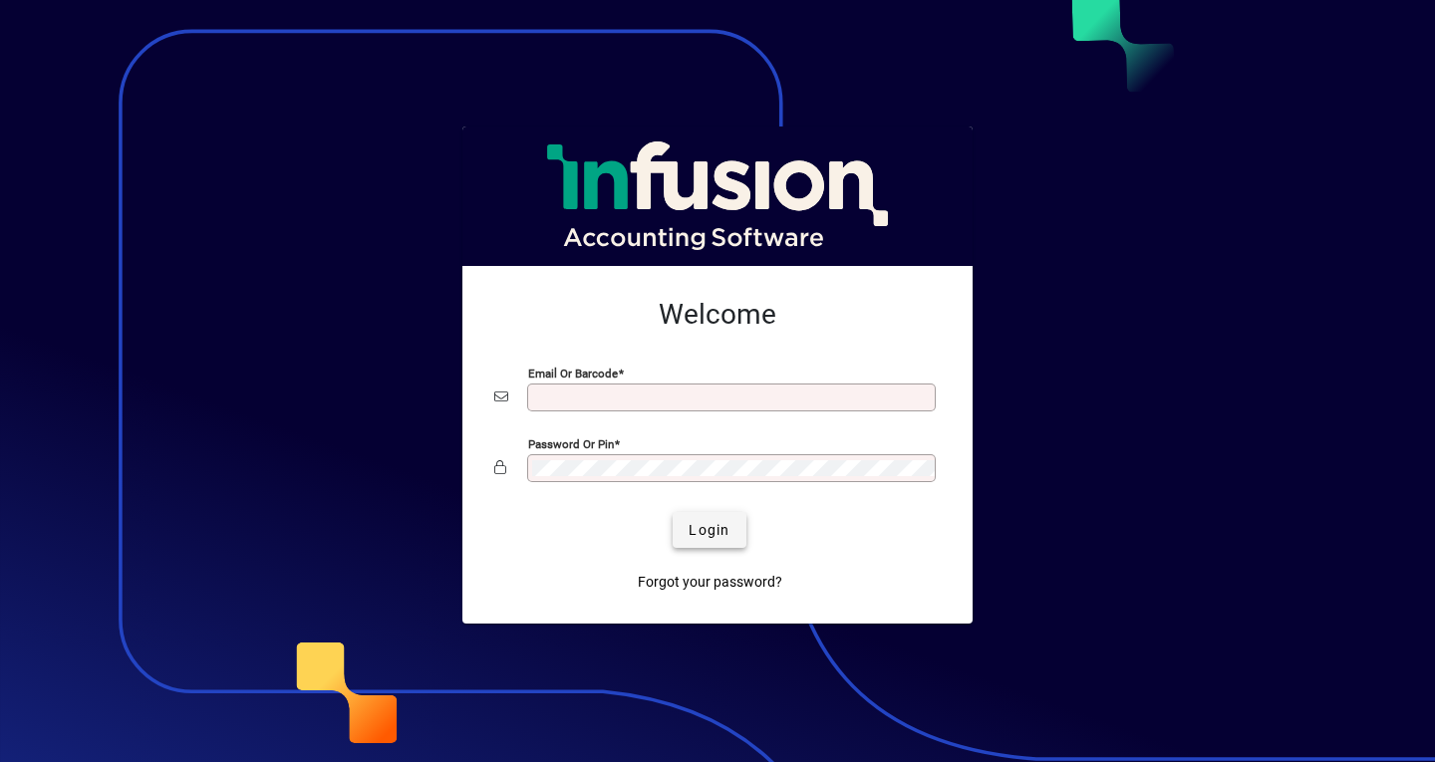
type input "**********"
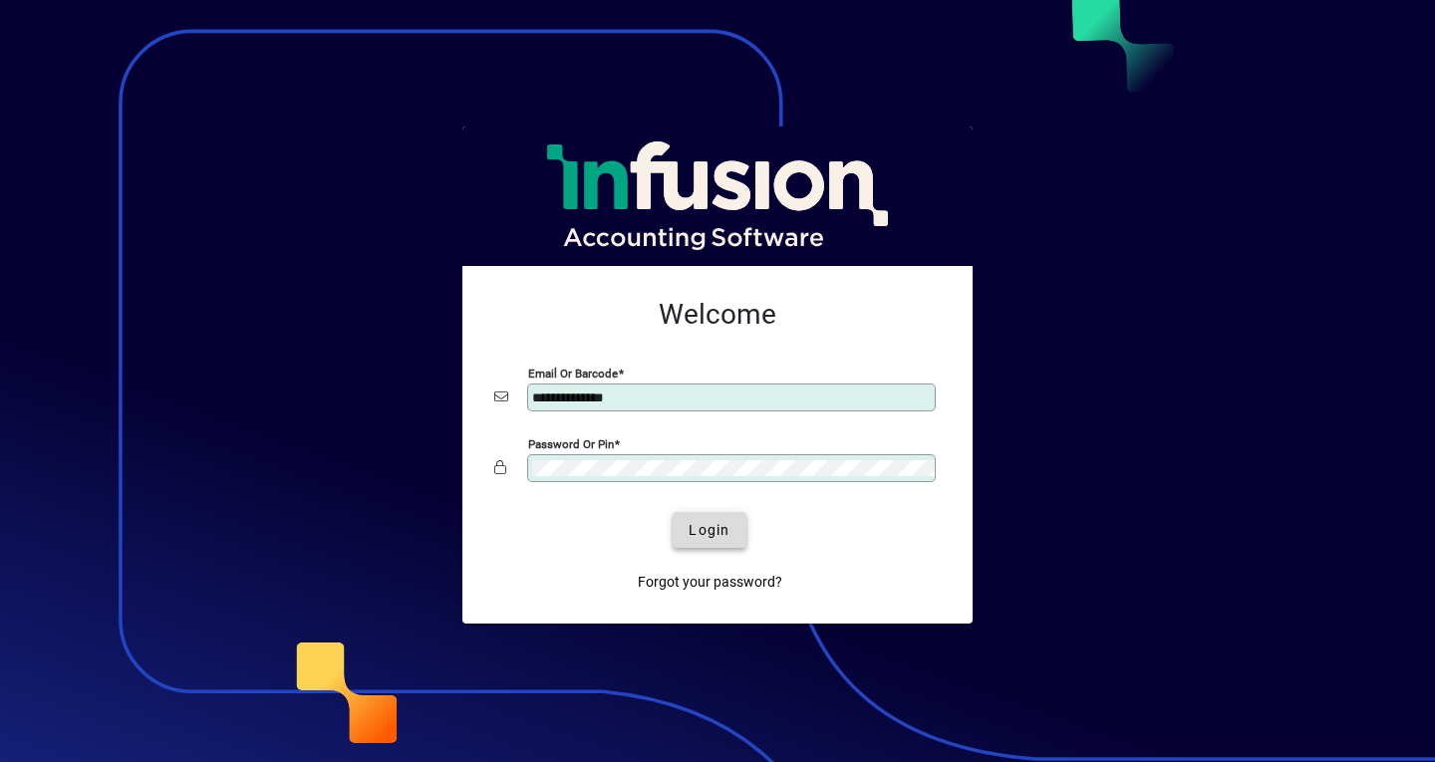
click at [702, 524] on span "Login" at bounding box center [709, 530] width 41 height 21
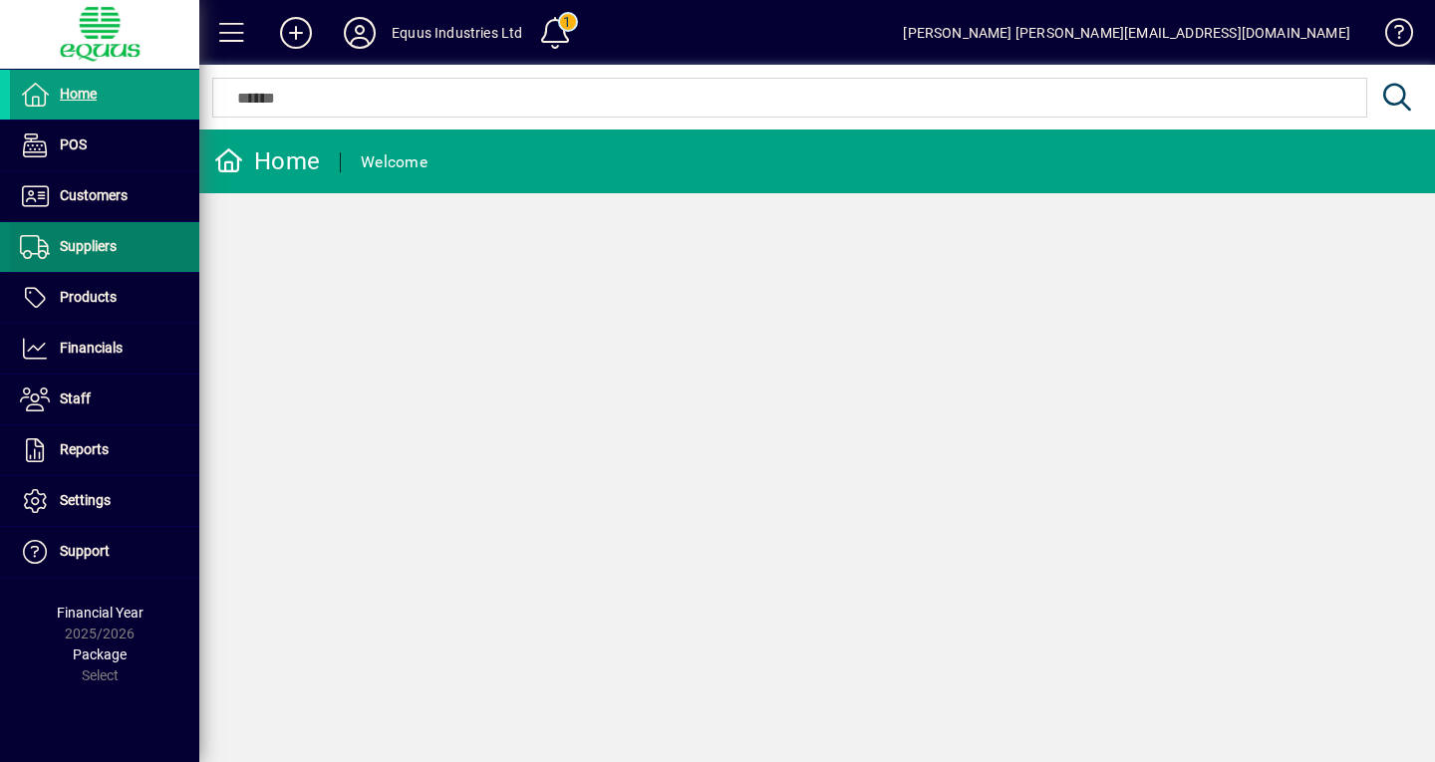
click at [107, 242] on span "Suppliers" at bounding box center [88, 246] width 57 height 16
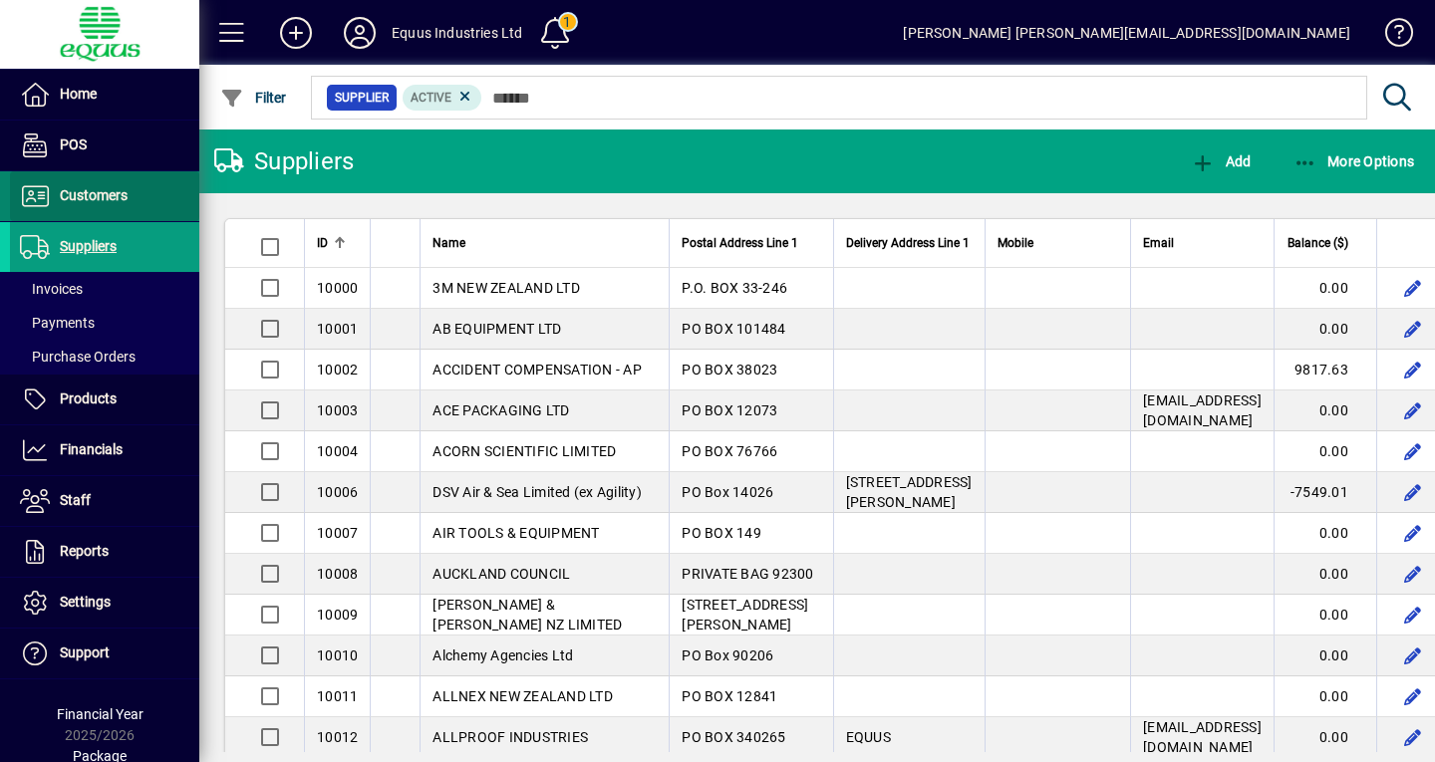
click at [120, 198] on span "Customers" at bounding box center [94, 195] width 68 height 16
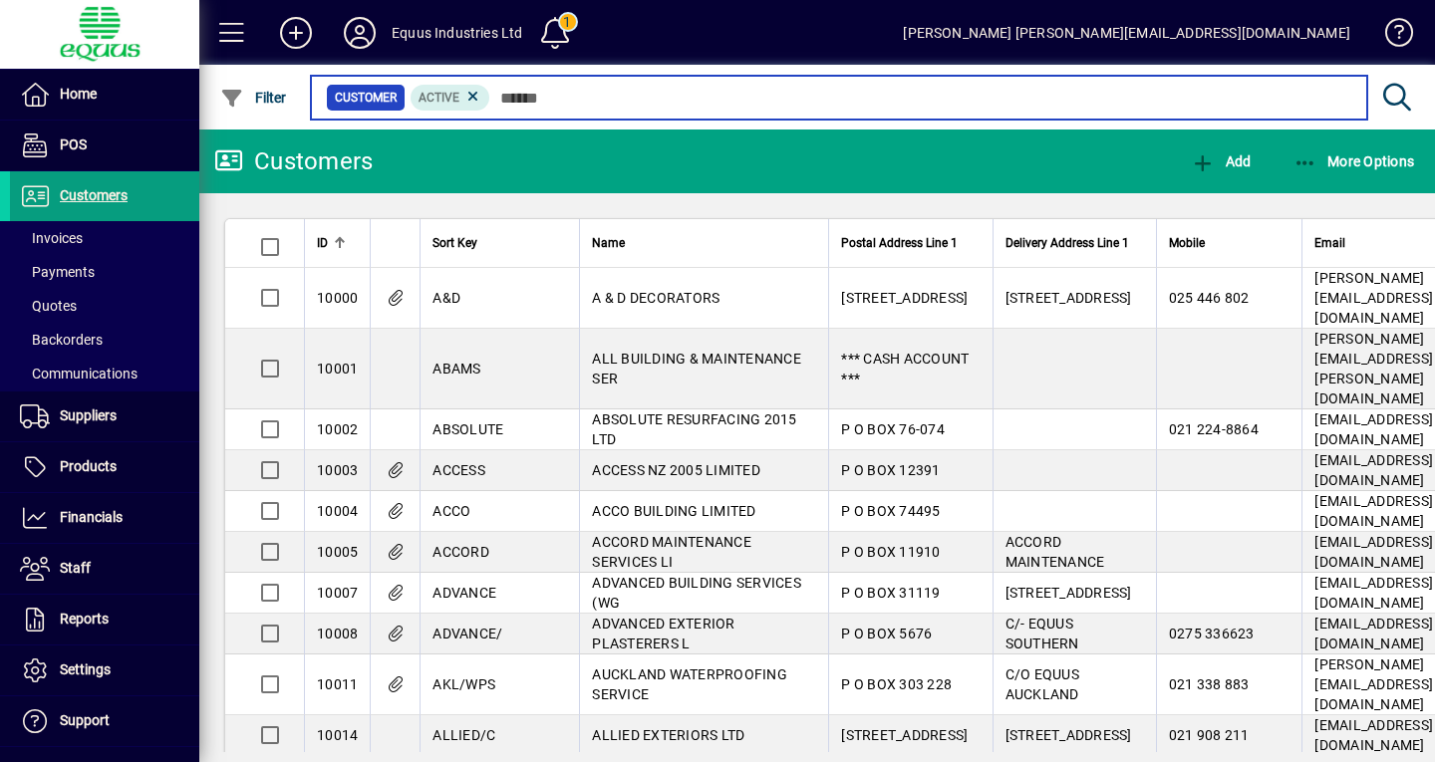
click at [529, 99] on input "text" at bounding box center [920, 98] width 861 height 28
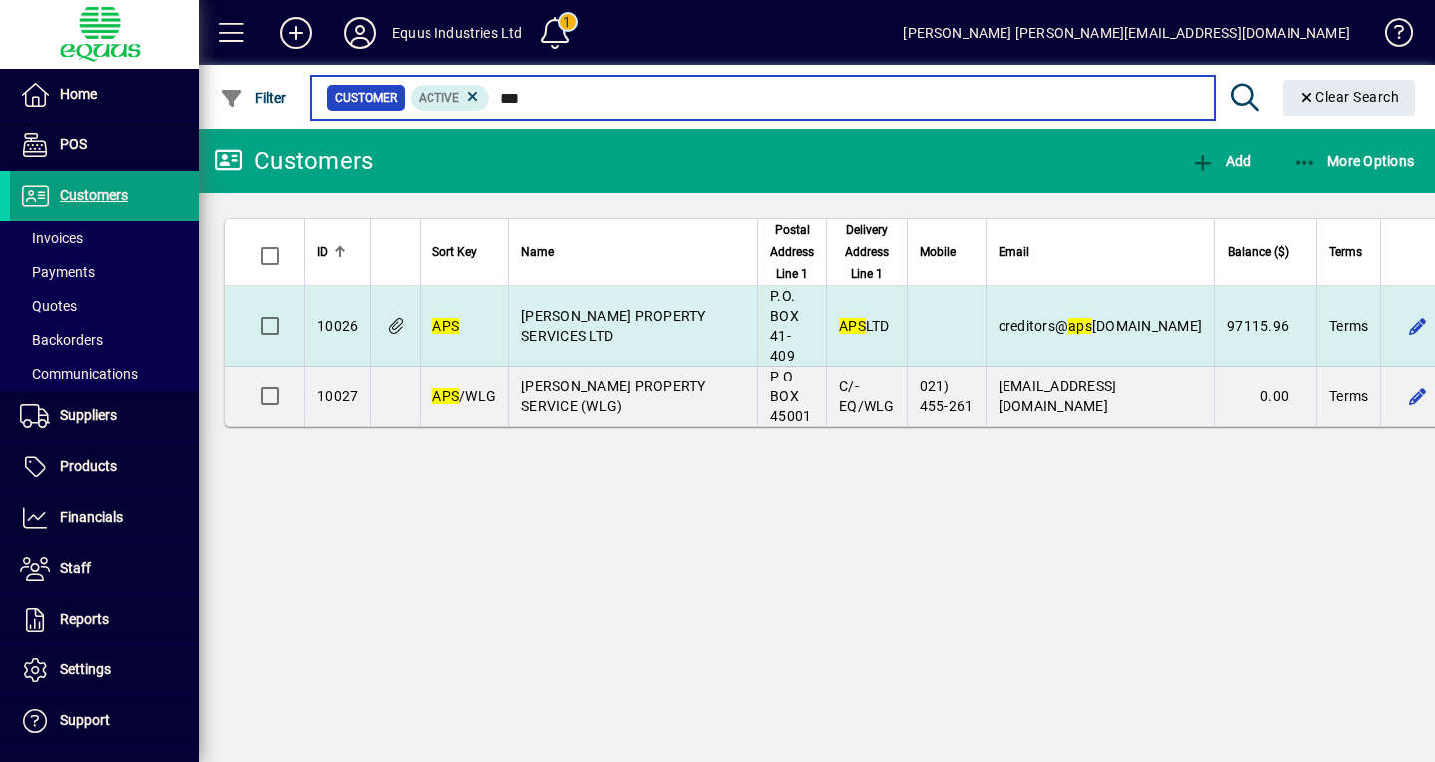
type input "***"
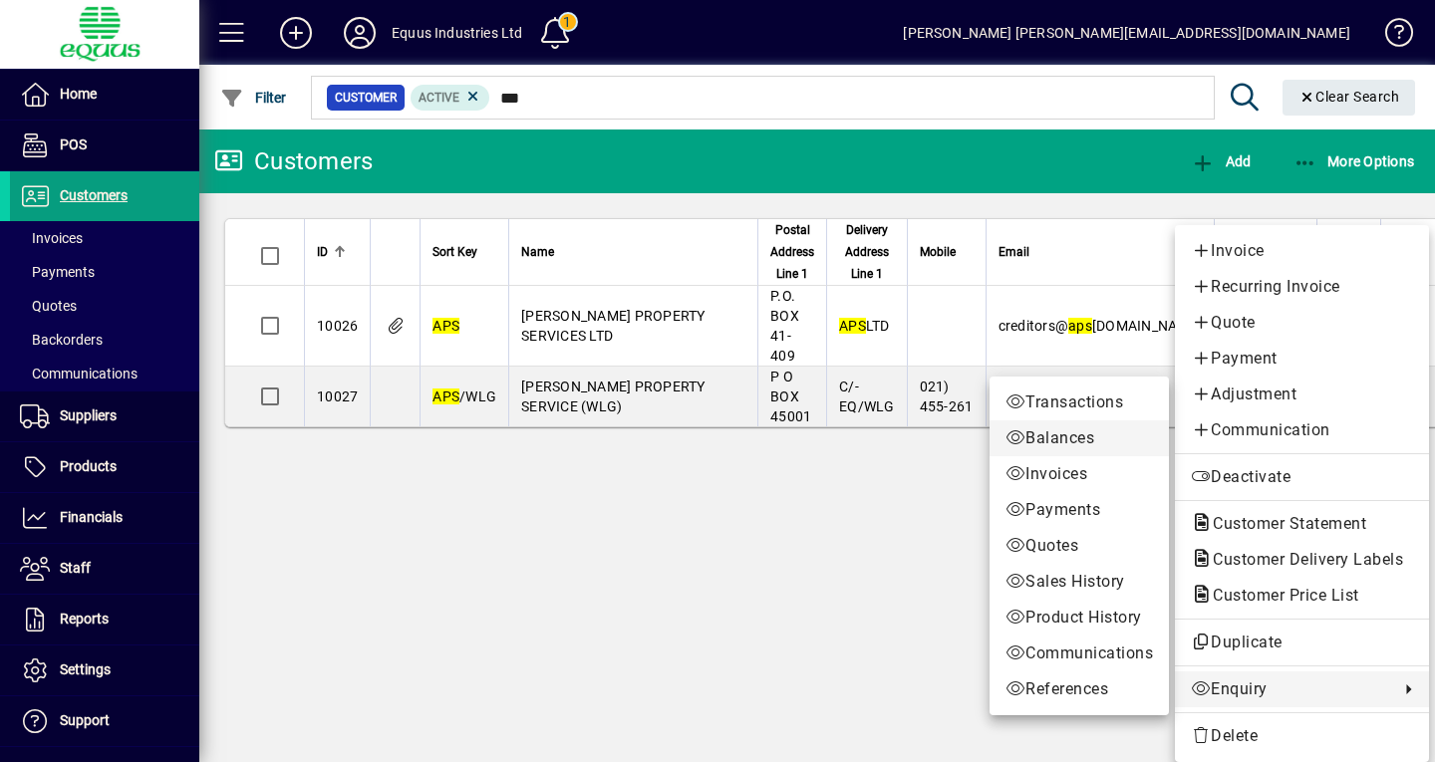
click at [1072, 431] on span "Balances" at bounding box center [1078, 438] width 147 height 24
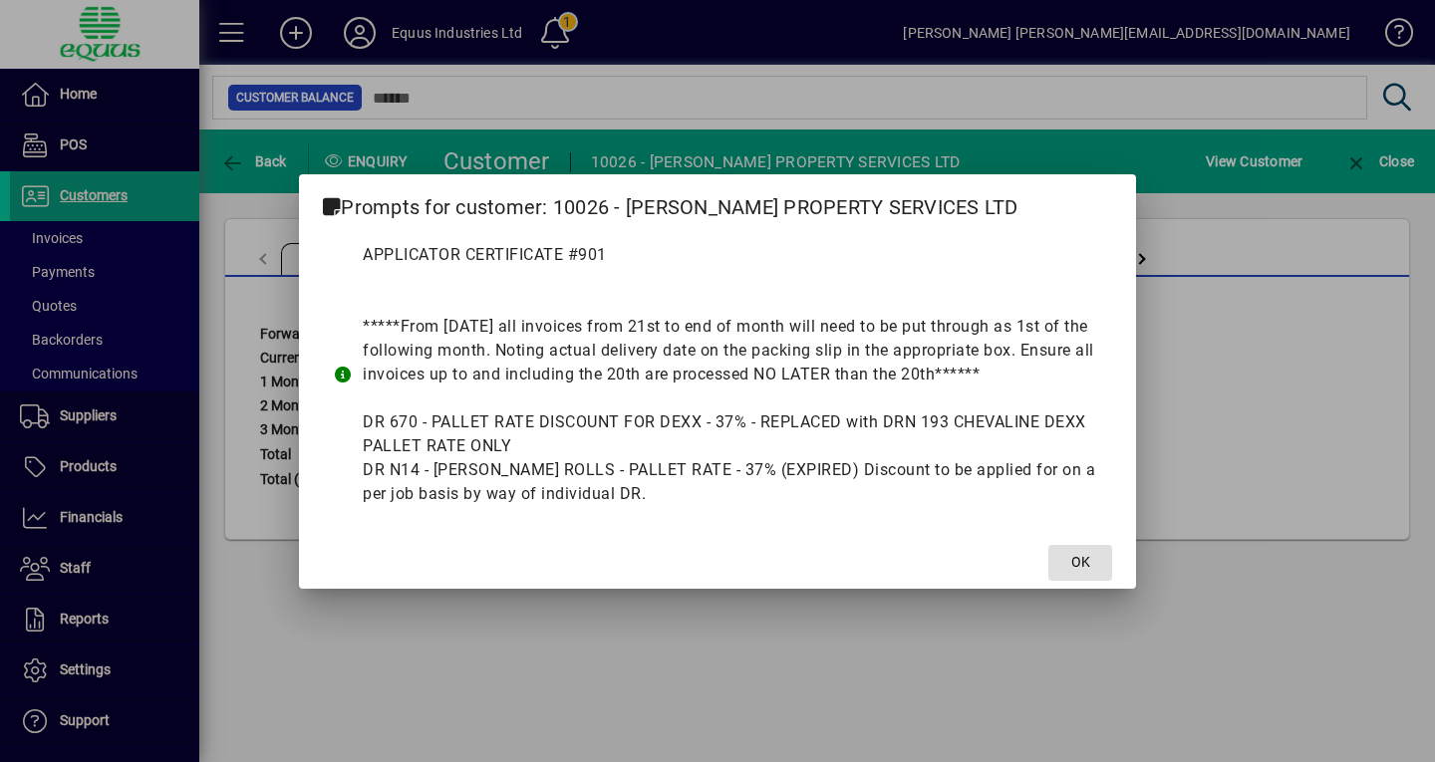
click at [1076, 562] on span "OK" at bounding box center [1080, 562] width 19 height 21
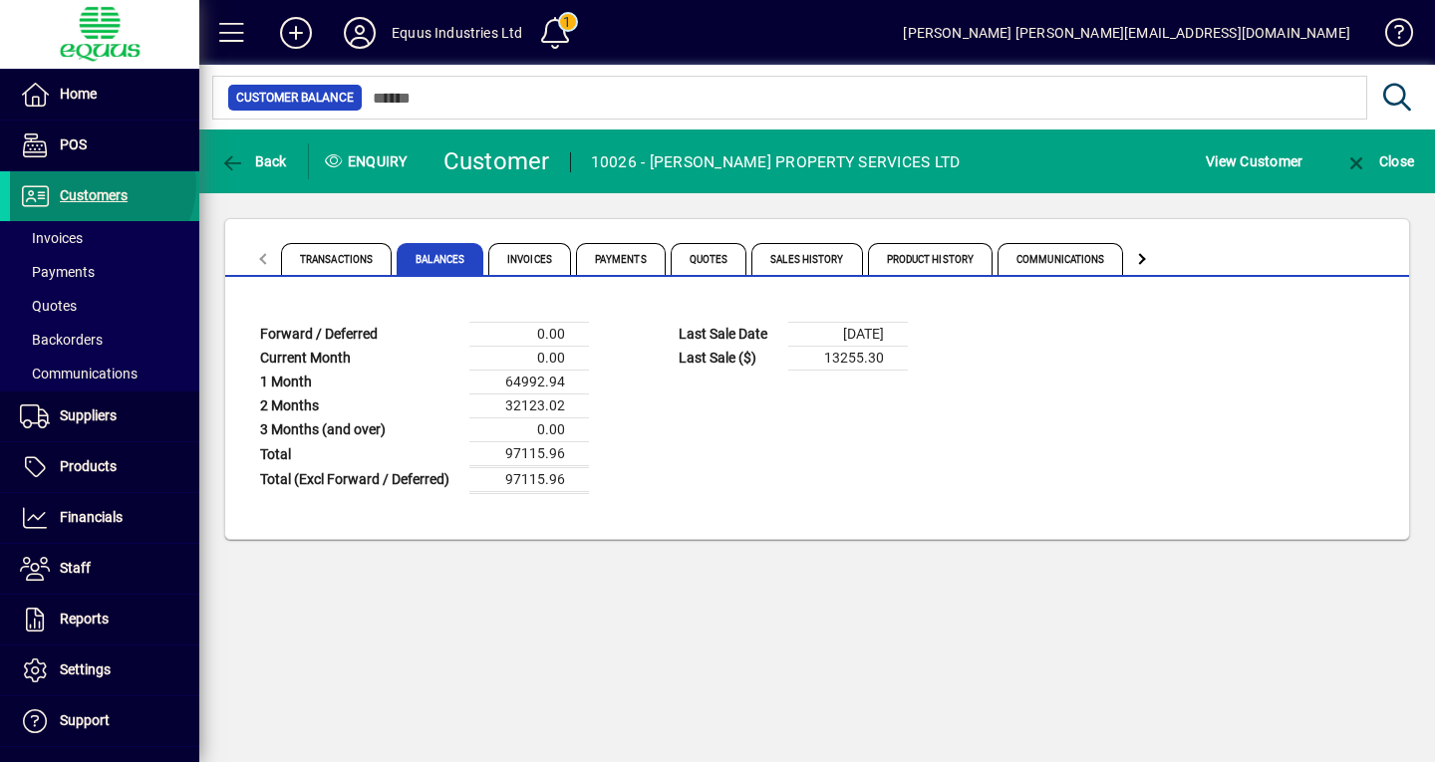
click at [100, 185] on span "Customers" at bounding box center [69, 196] width 118 height 24
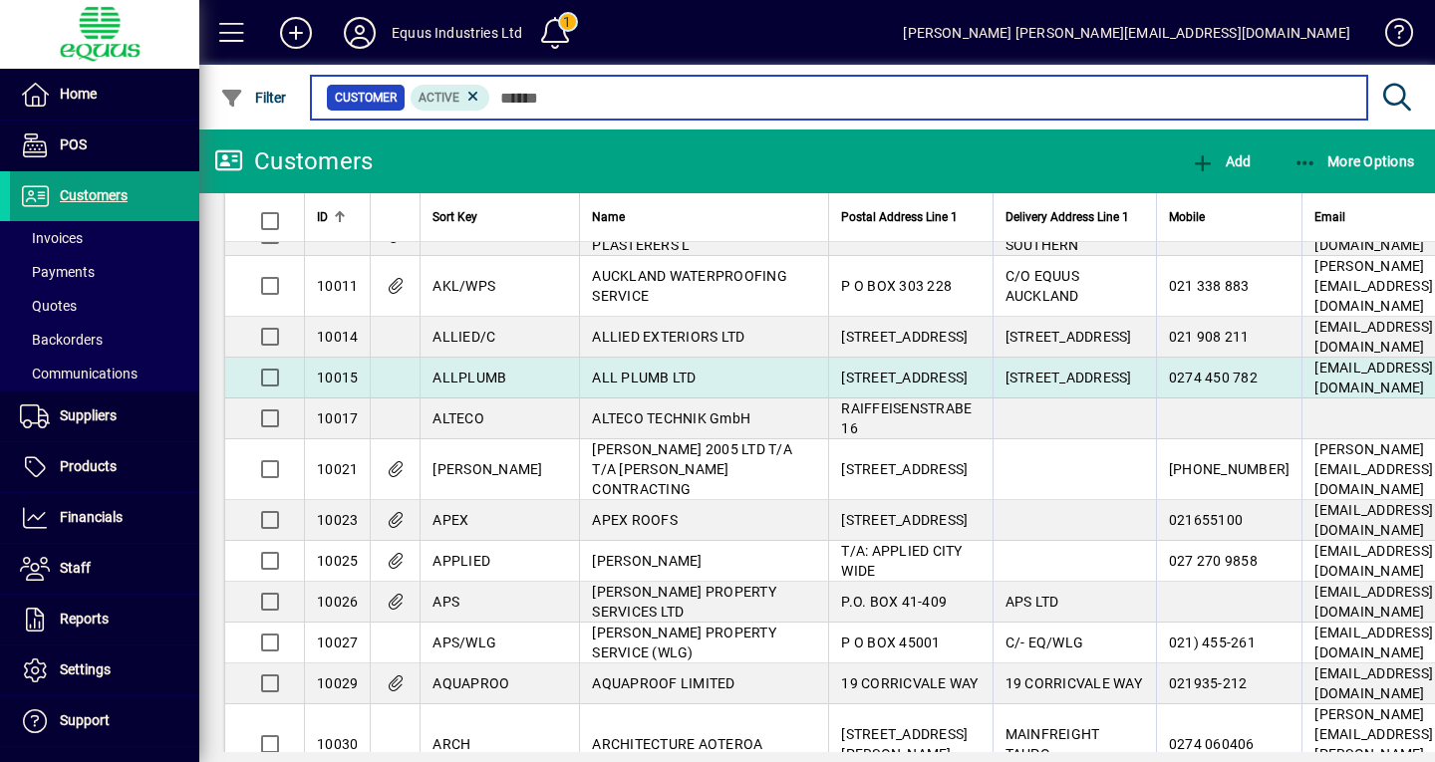
scroll to position [897, 0]
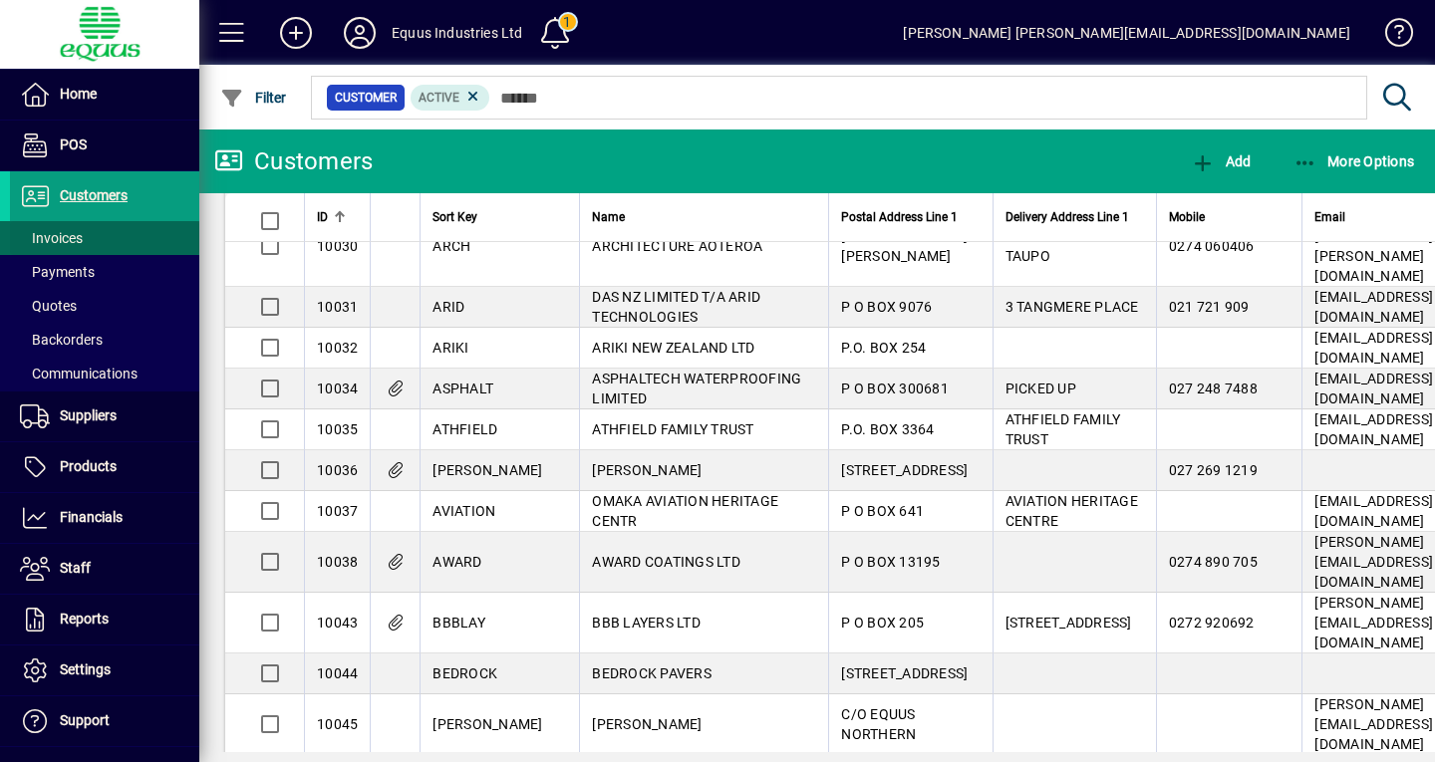
click at [82, 233] on span "Invoices" at bounding box center [51, 238] width 63 height 16
